Goal: Information Seeking & Learning: Find specific fact

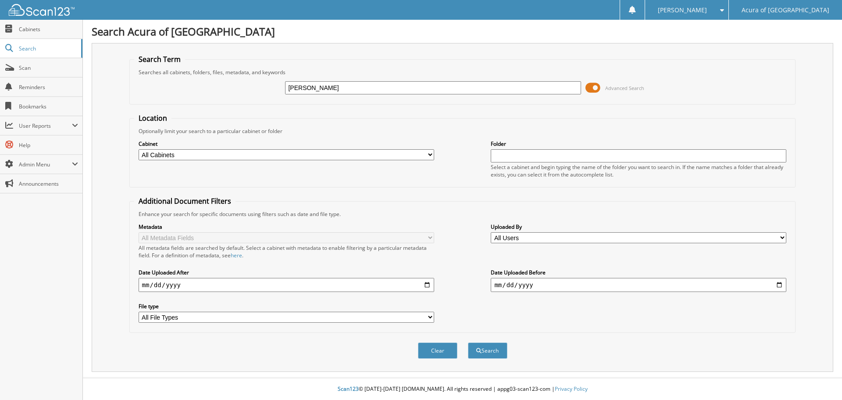
type input "[PERSON_NAME]"
click at [468, 342] on button "Search" at bounding box center [487, 350] width 39 height 16
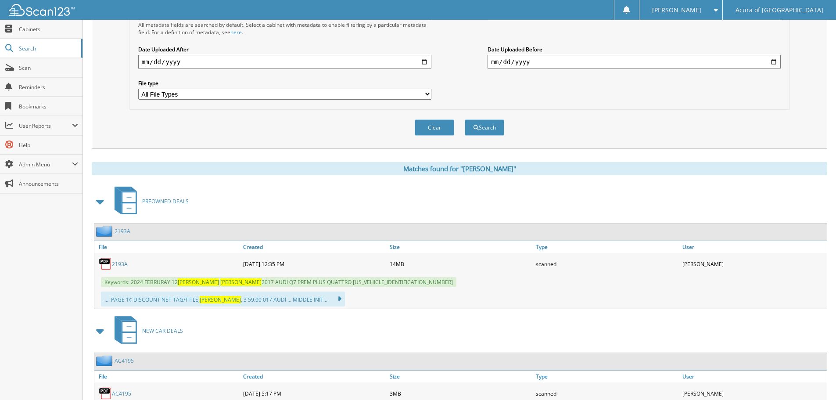
scroll to position [263, 0]
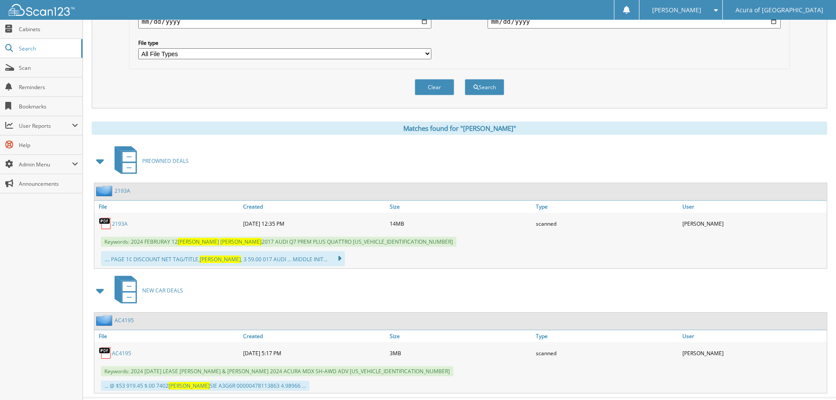
click at [117, 224] on link "2193A" at bounding box center [120, 223] width 16 height 7
